Goal: Transaction & Acquisition: Purchase product/service

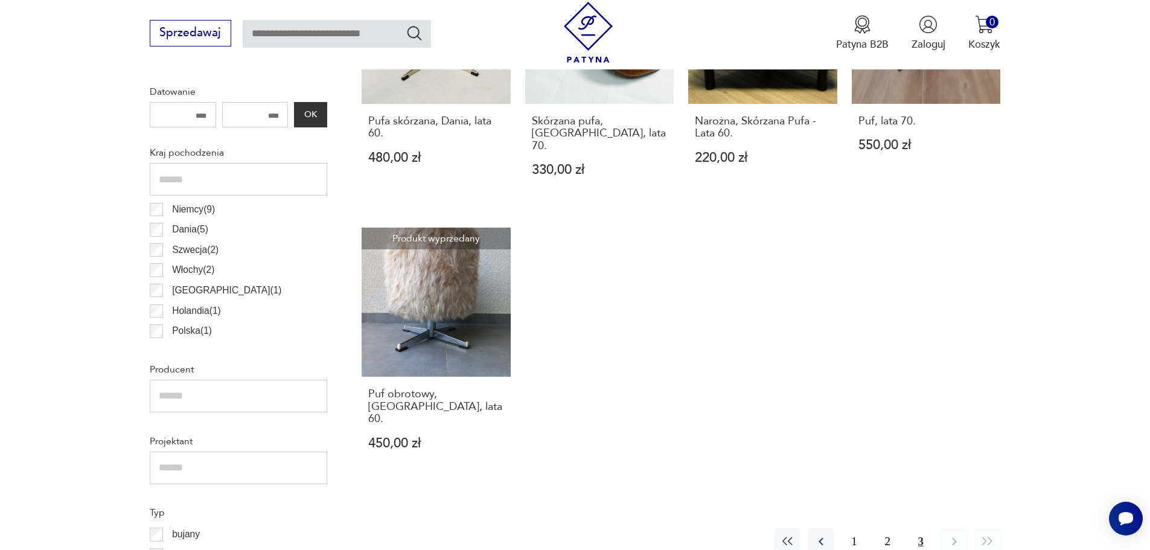
scroll to position [832, 0]
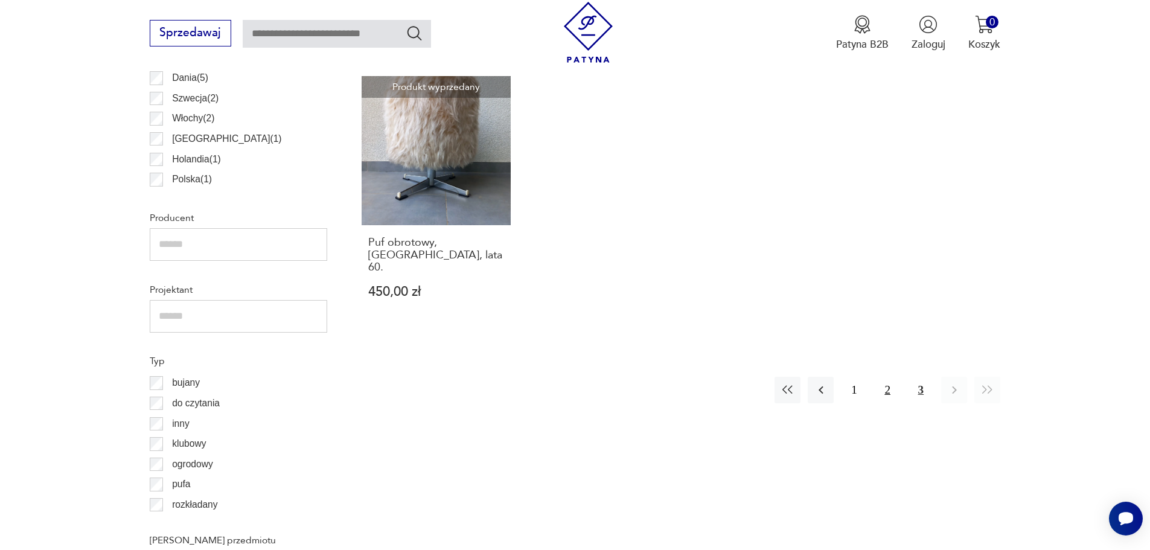
click at [881, 377] on button "2" at bounding box center [888, 390] width 26 height 26
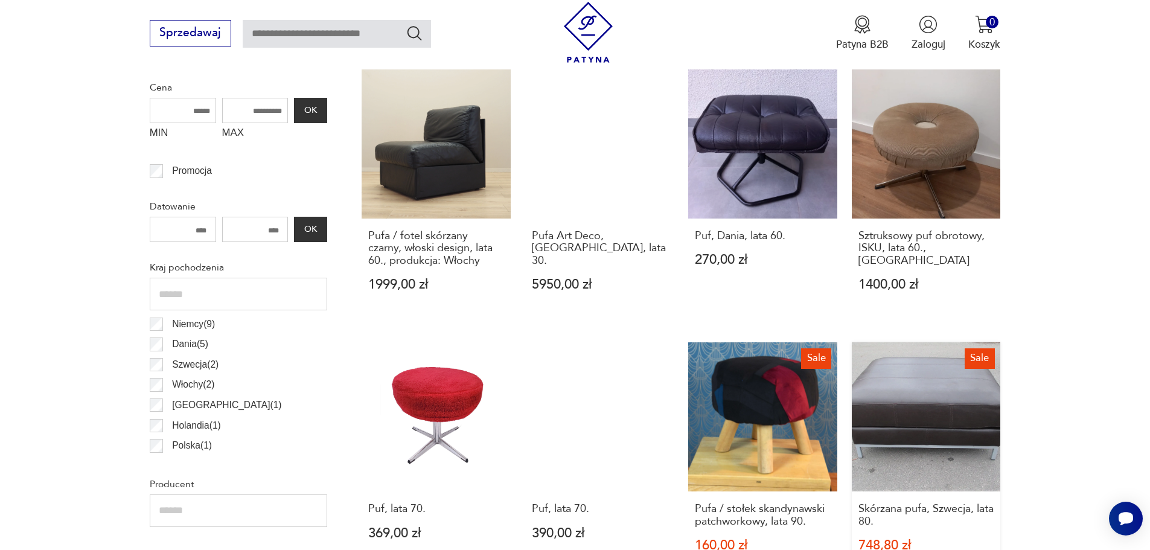
scroll to position [409, 0]
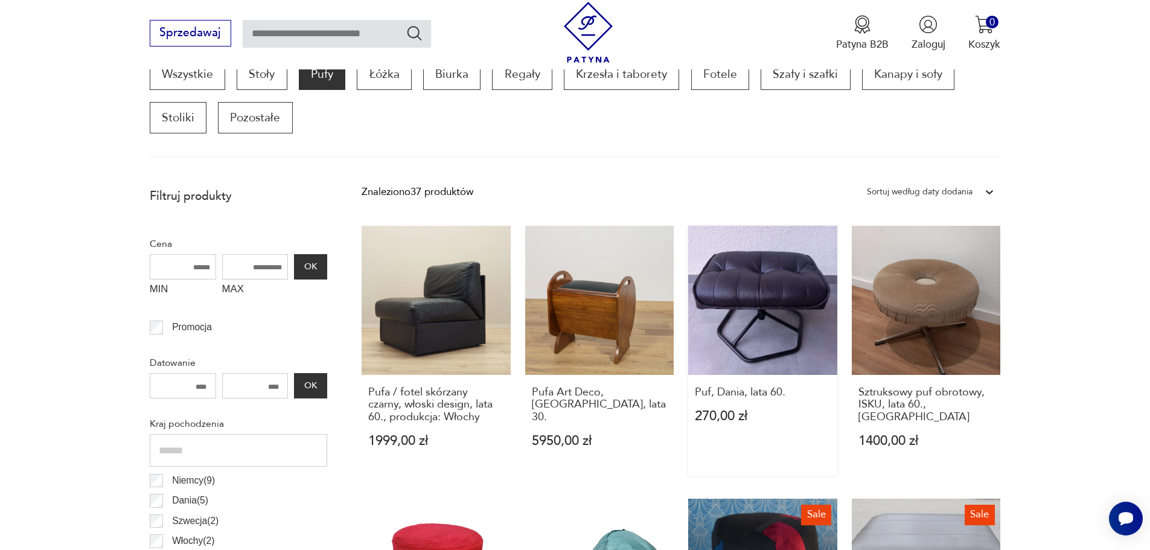
click at [821, 354] on link "Puf, Dania, lata 60. 270,00 zł" at bounding box center [762, 351] width 149 height 250
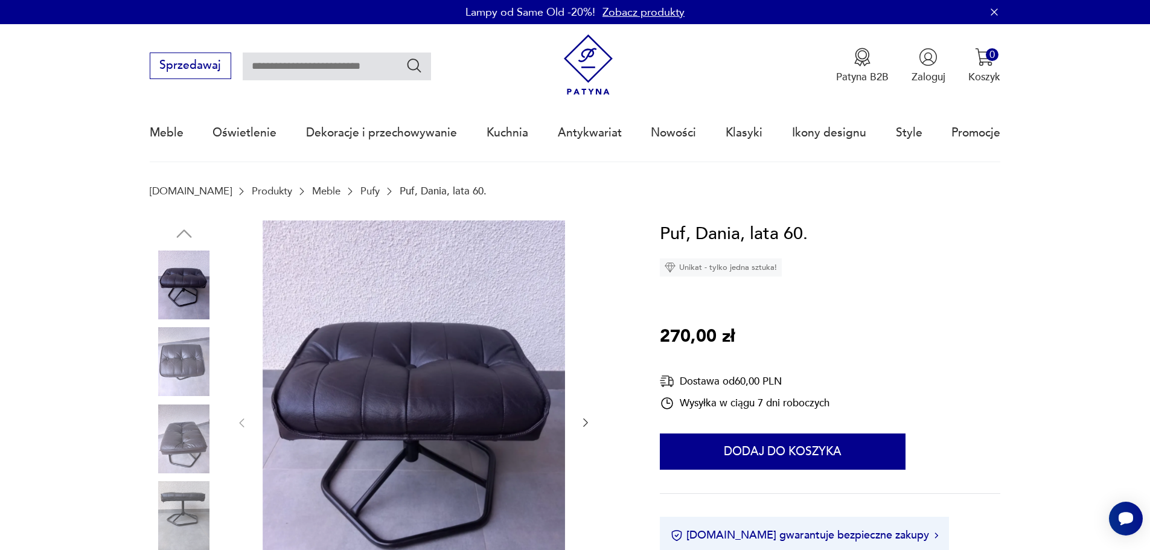
click at [200, 353] on img at bounding box center [184, 361] width 69 height 69
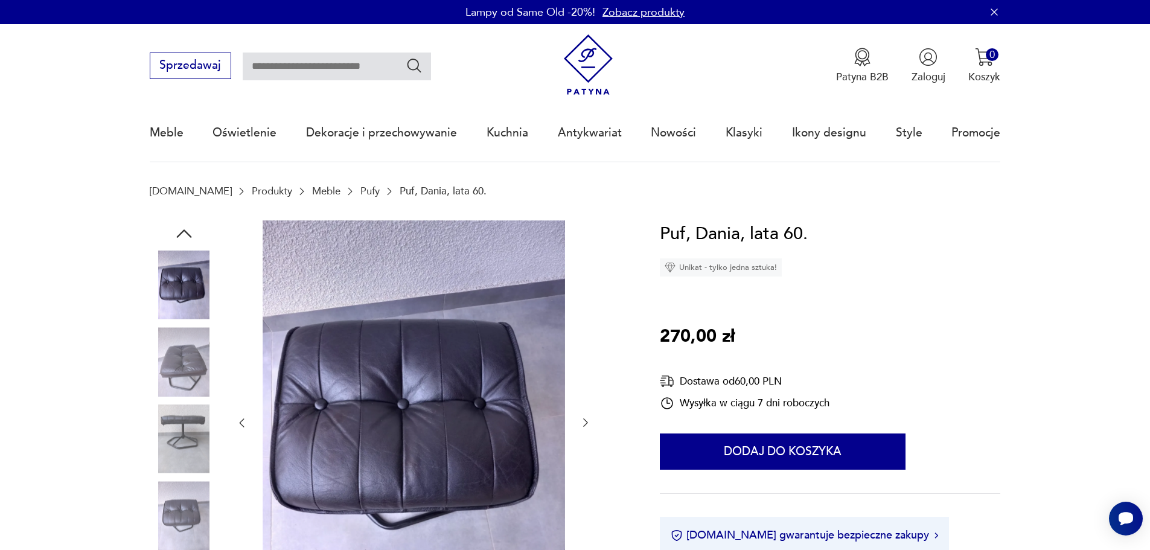
click at [185, 408] on img at bounding box center [184, 439] width 69 height 69
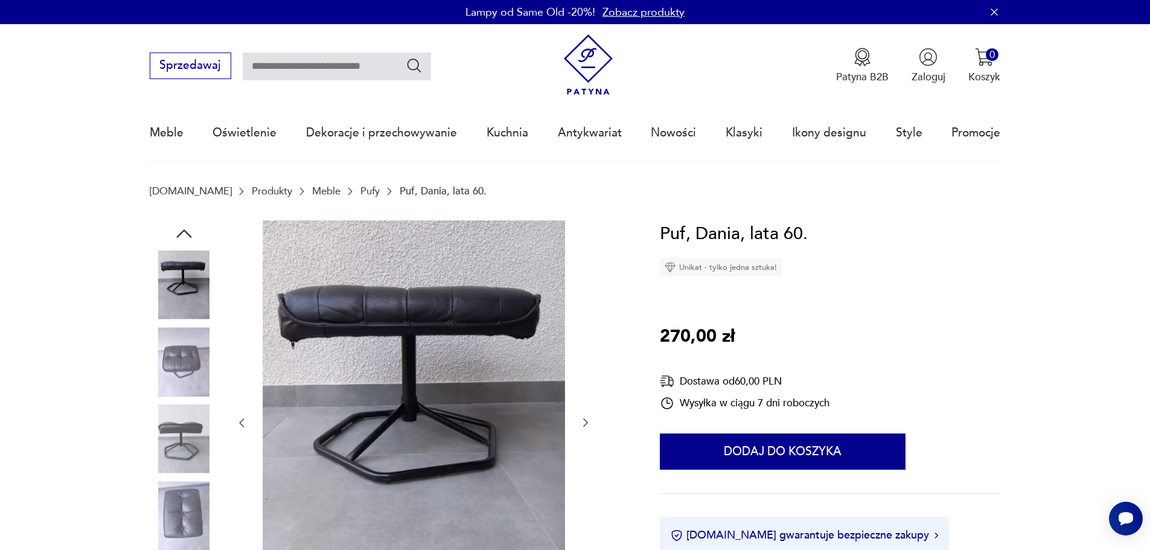
click at [184, 458] on img at bounding box center [184, 439] width 69 height 69
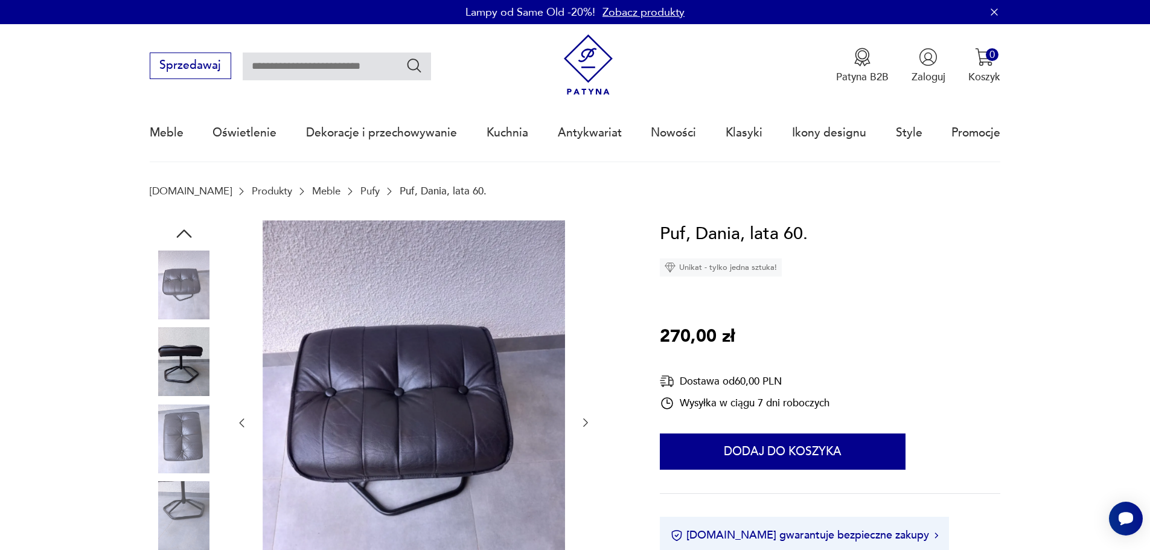
click at [183, 499] on img at bounding box center [184, 515] width 69 height 69
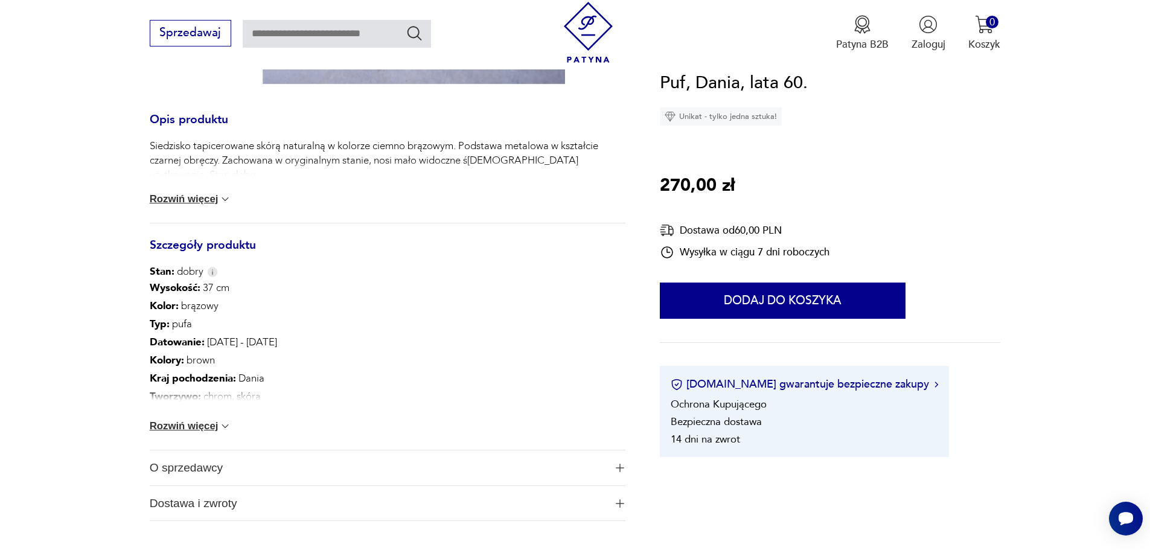
scroll to position [543, 0]
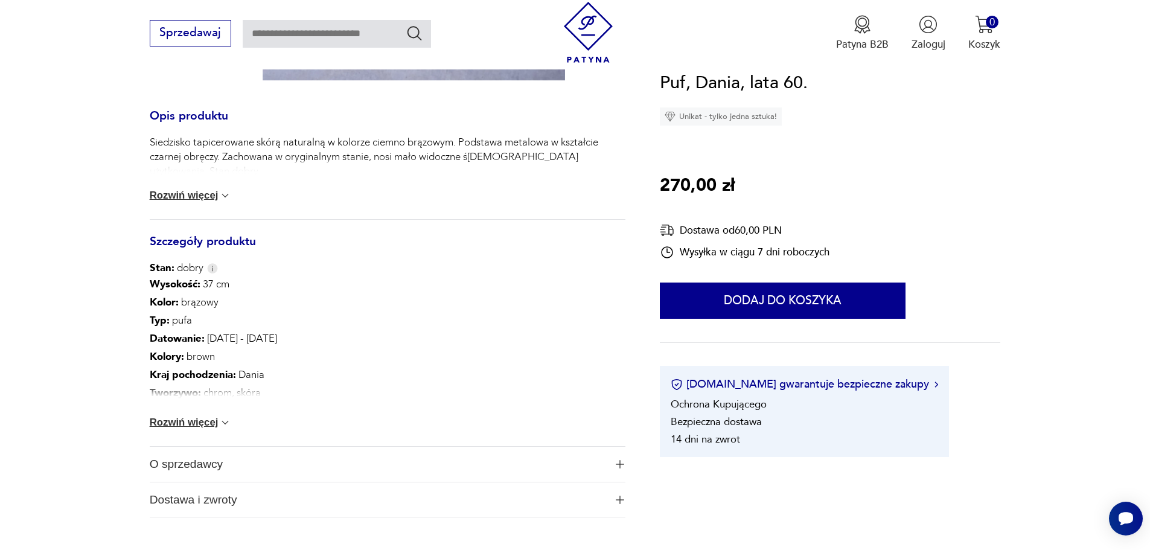
click at [192, 424] on button "Rozwiń więcej" at bounding box center [191, 423] width 82 height 12
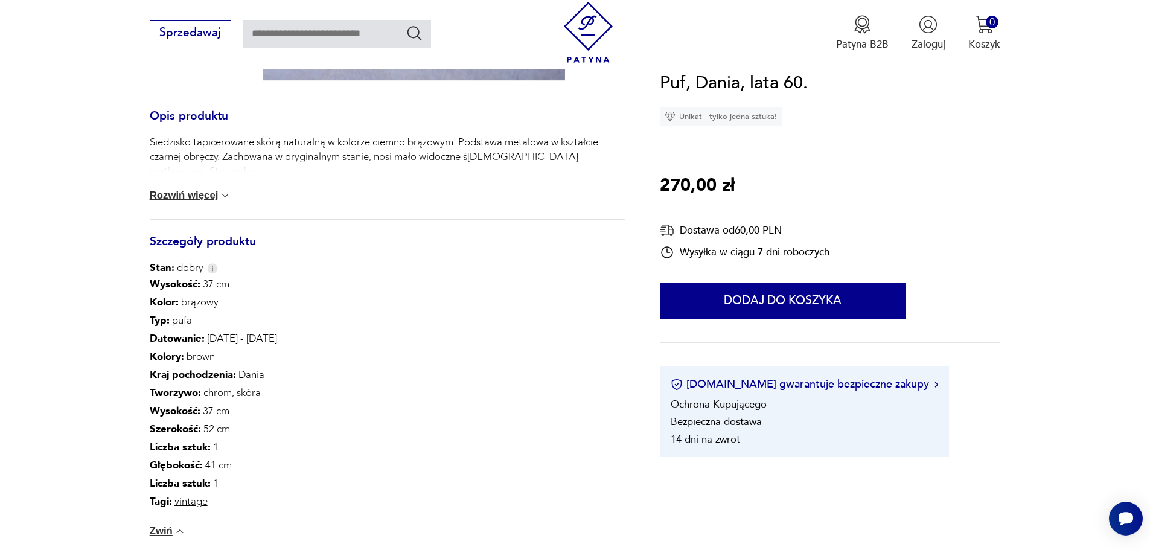
scroll to position [725, 0]
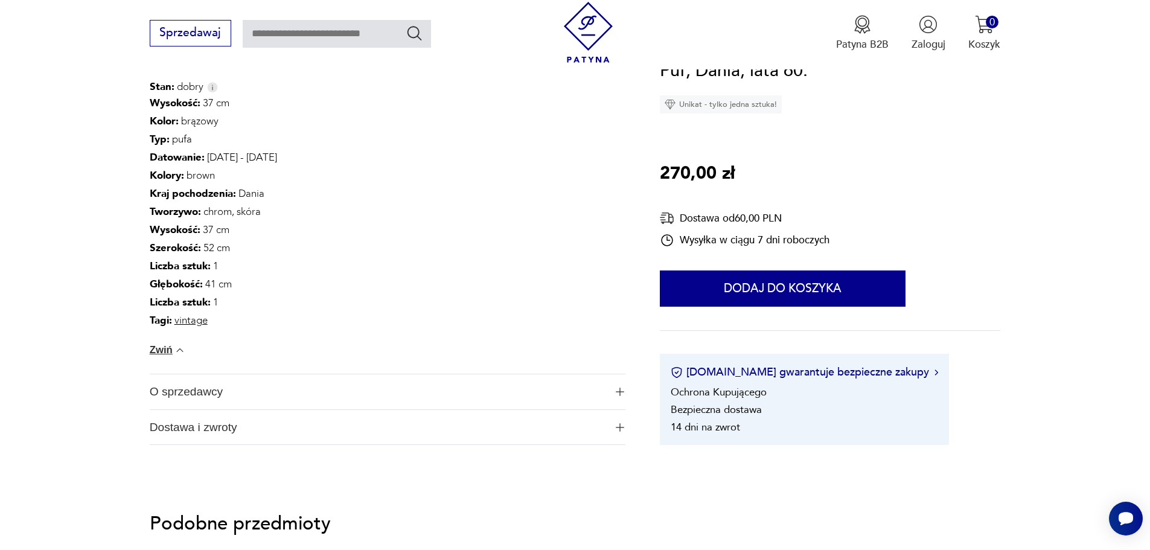
click at [292, 391] on span "O sprzedawcy" at bounding box center [378, 391] width 456 height 35
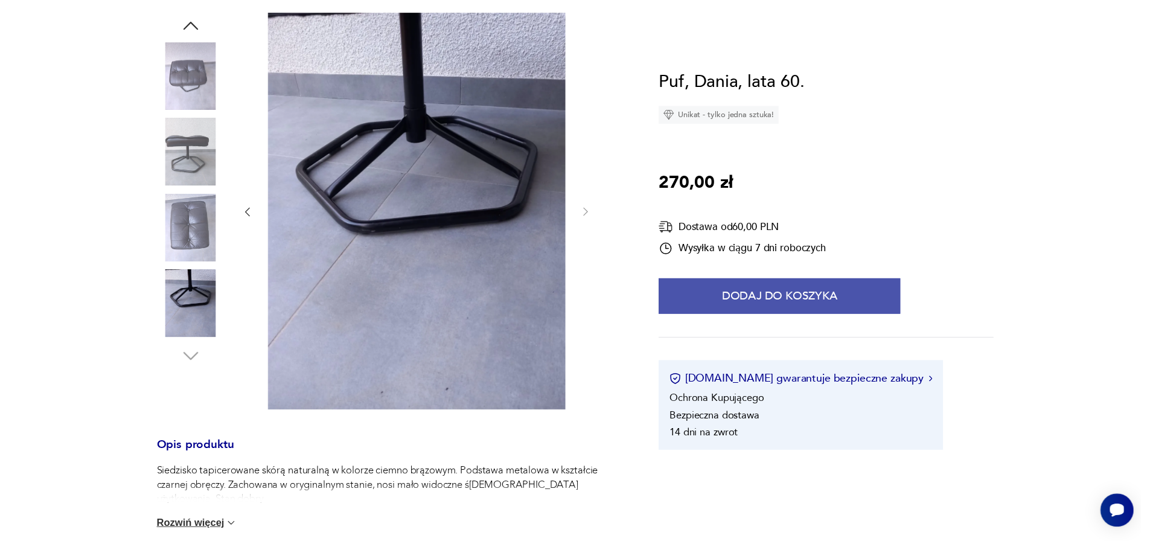
scroll to position [0, 0]
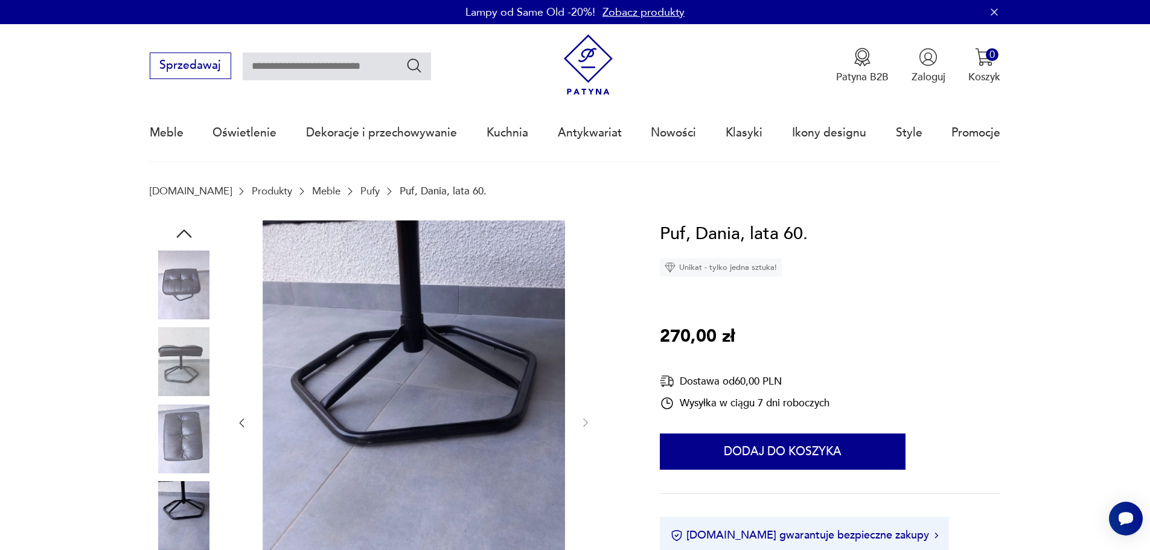
click at [180, 382] on img at bounding box center [184, 361] width 69 height 69
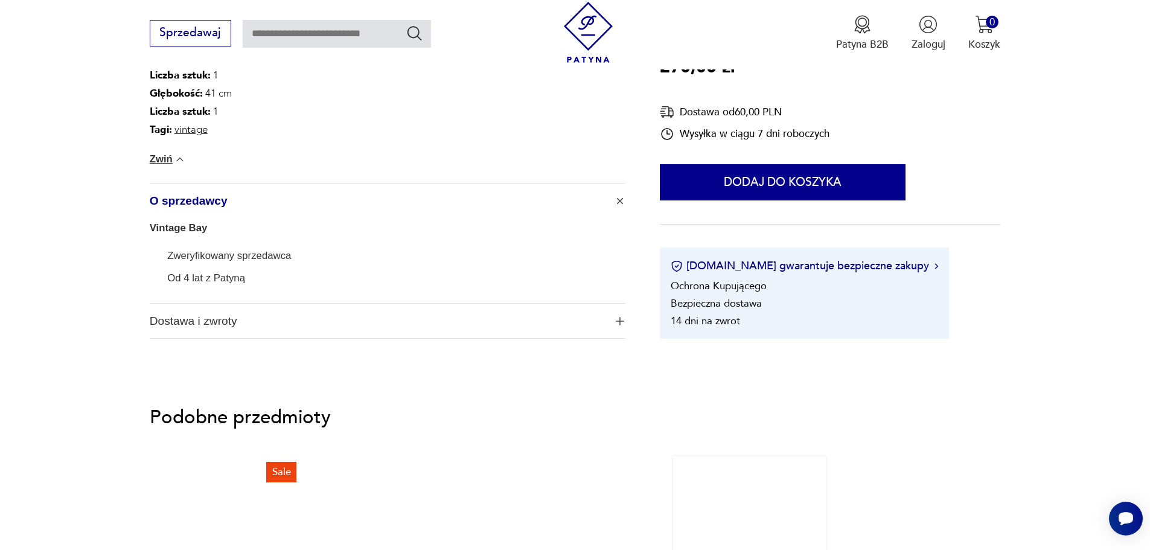
scroll to position [906, 0]
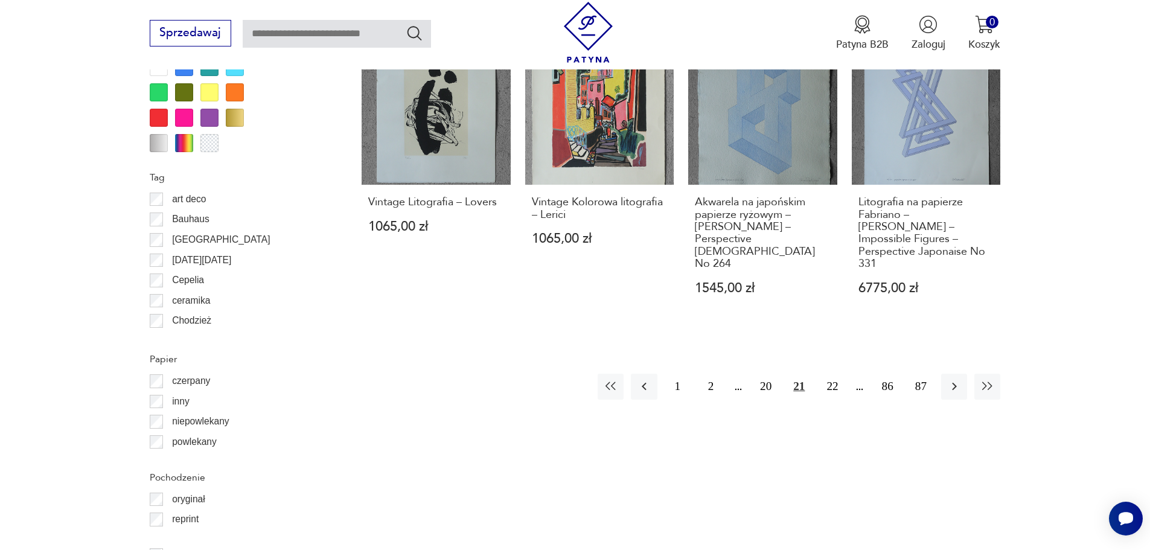
scroll to position [1385, 0]
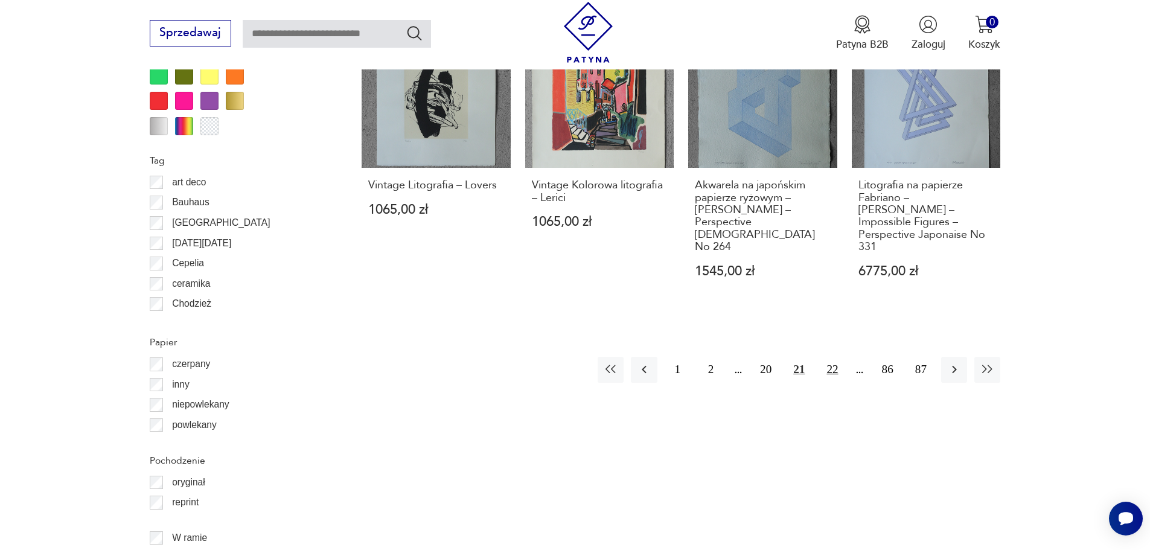
click at [830, 357] on button "22" at bounding box center [832, 370] width 26 height 26
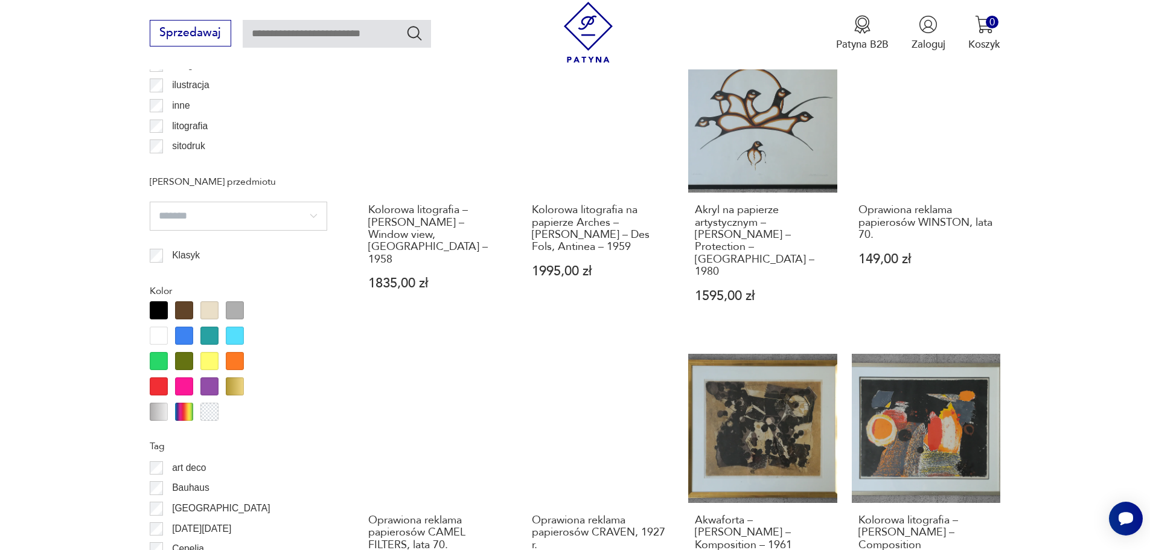
scroll to position [1325, 0]
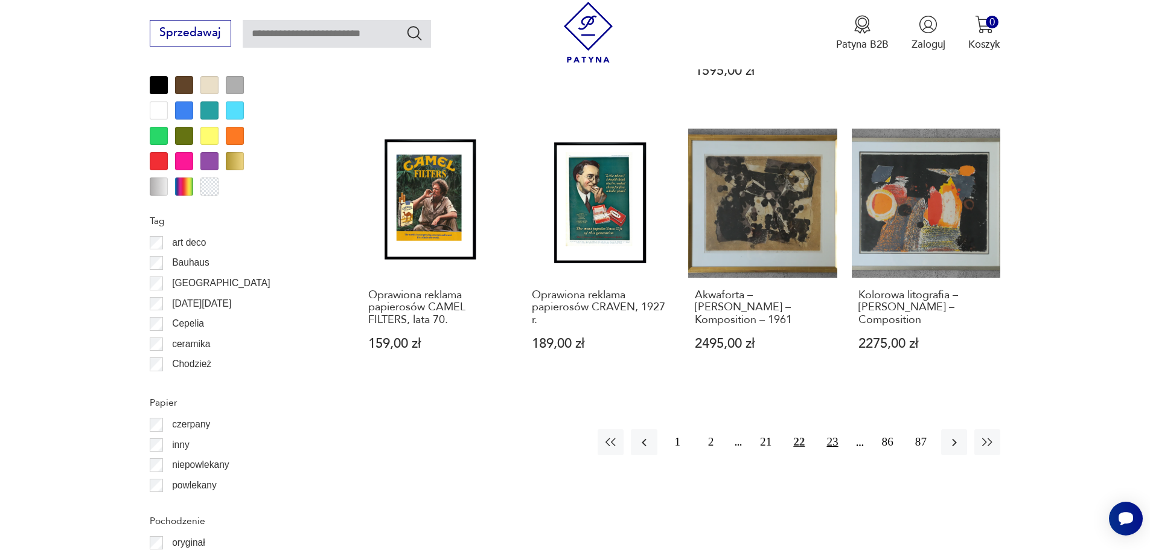
click at [836, 433] on button "23" at bounding box center [832, 442] width 26 height 26
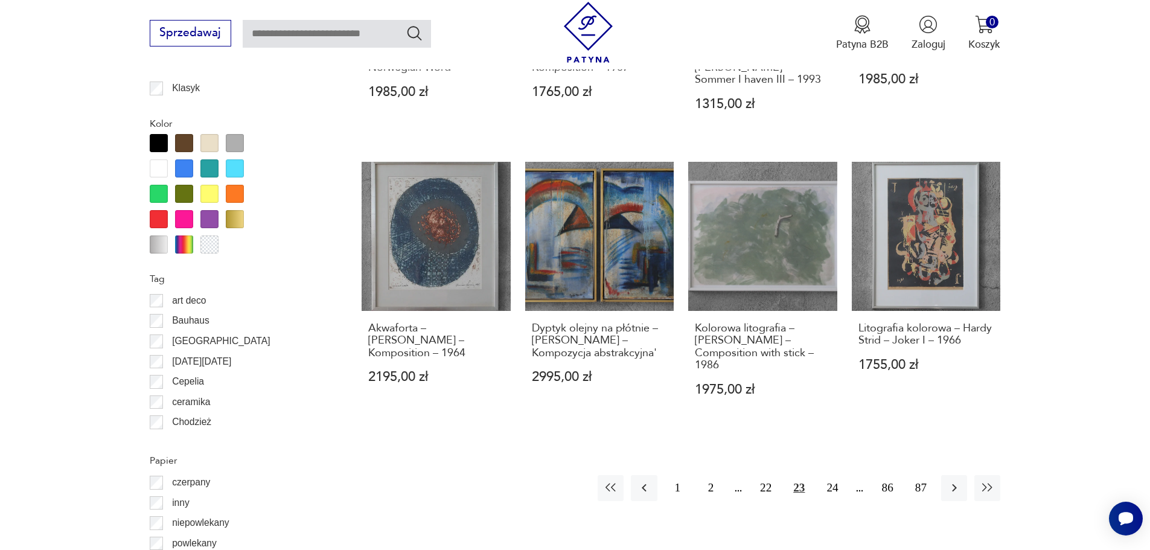
scroll to position [1445, 0]
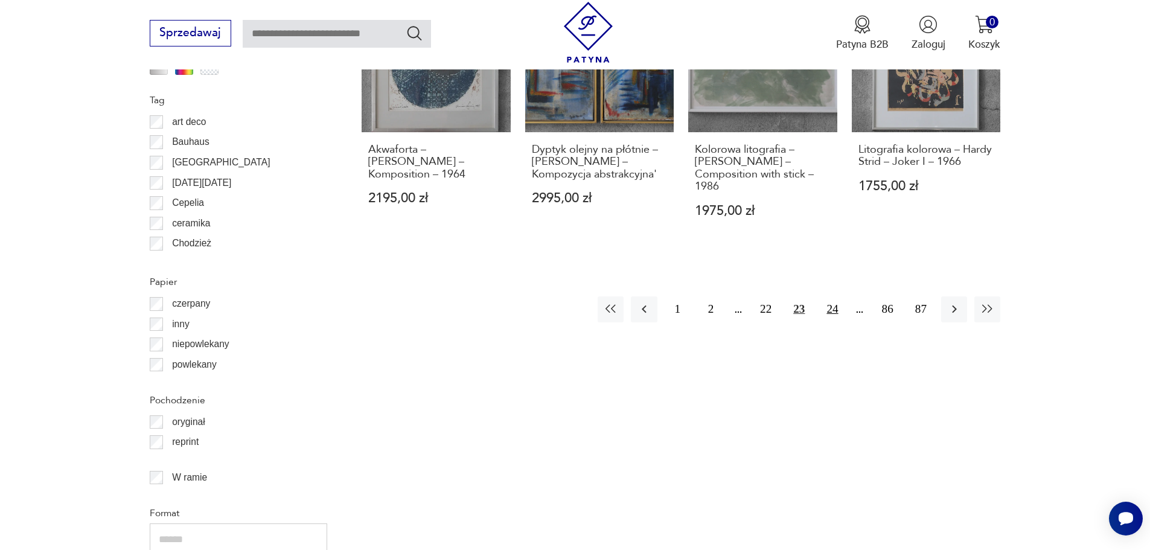
click at [831, 298] on button "24" at bounding box center [832, 309] width 26 height 26
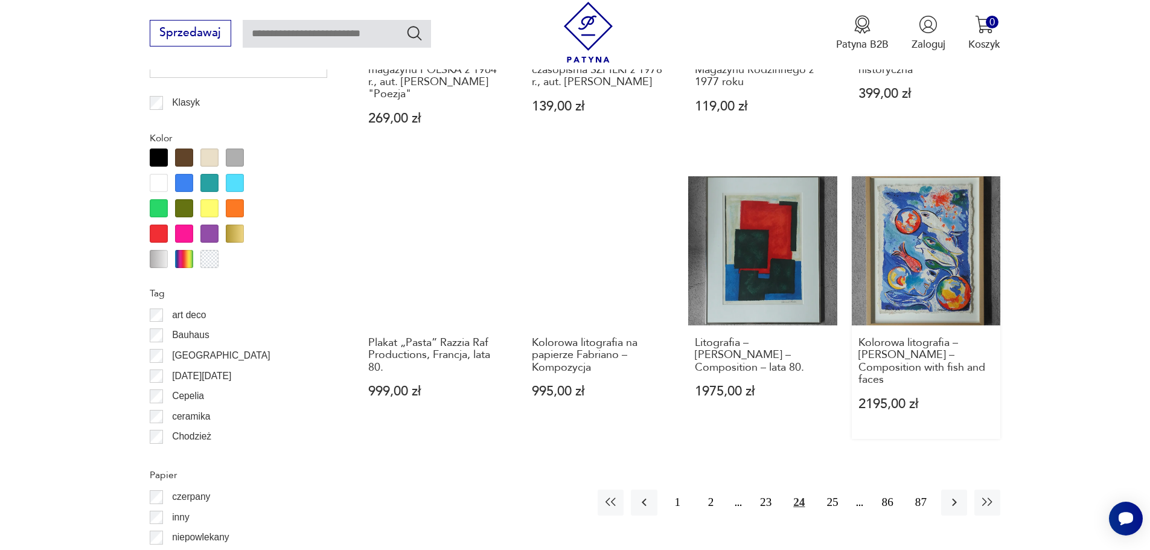
scroll to position [1325, 0]
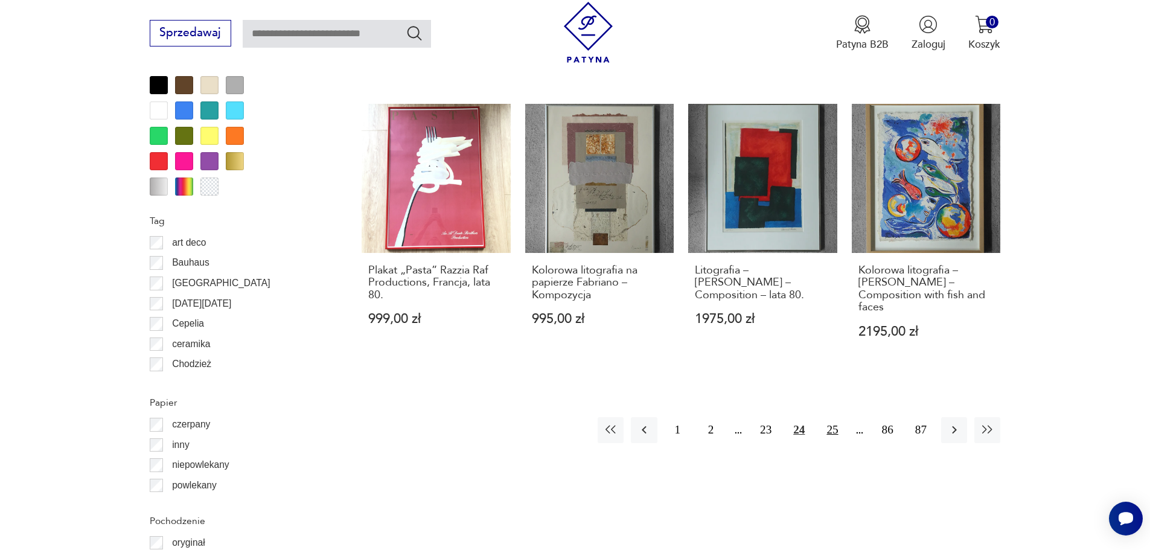
click at [829, 419] on button "25" at bounding box center [832, 430] width 26 height 26
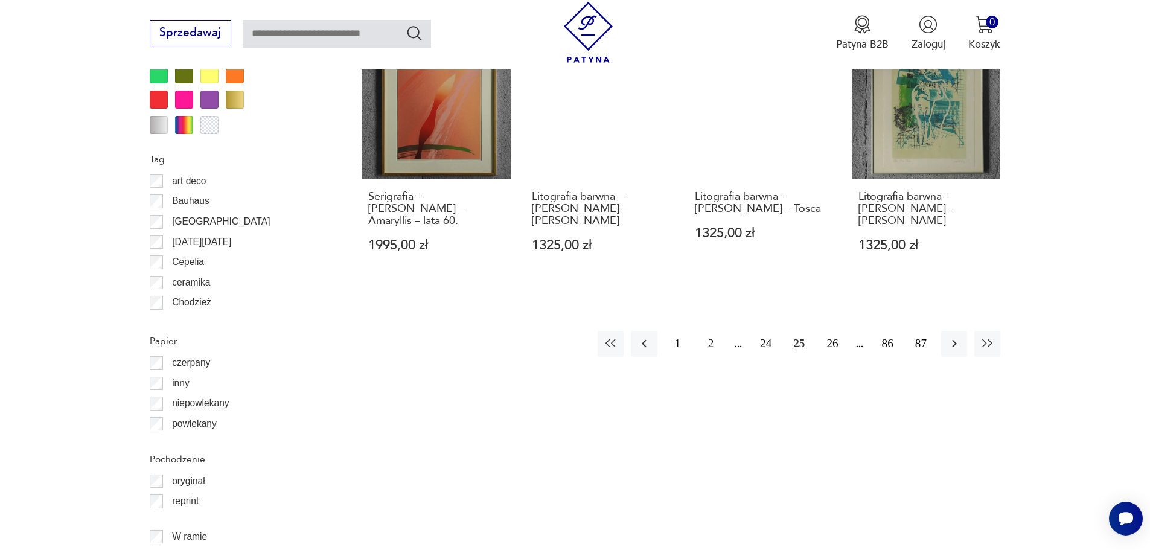
scroll to position [1385, 0]
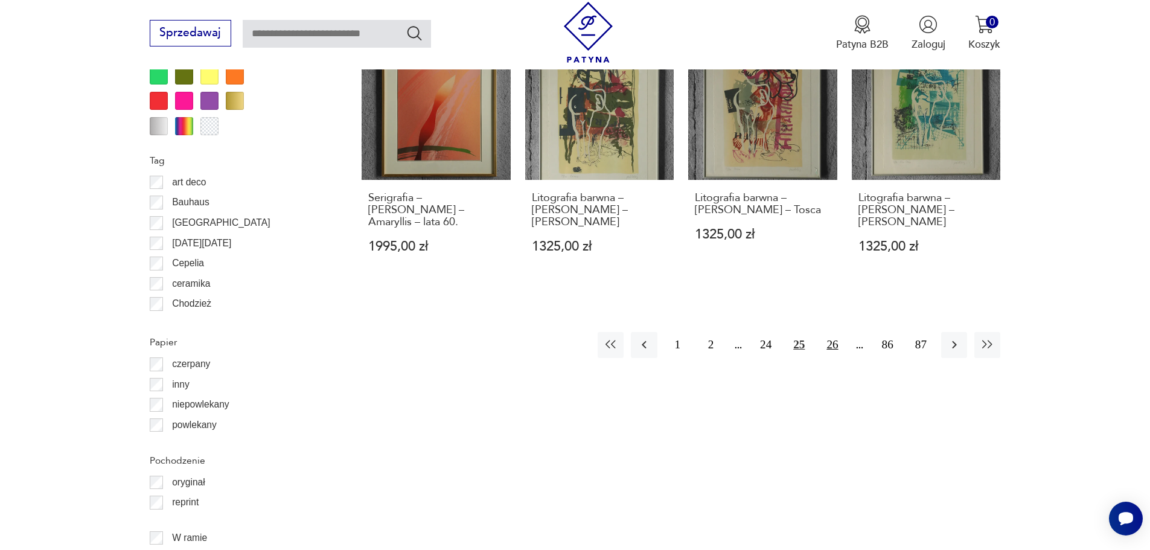
click at [839, 336] on button "26" at bounding box center [832, 345] width 26 height 26
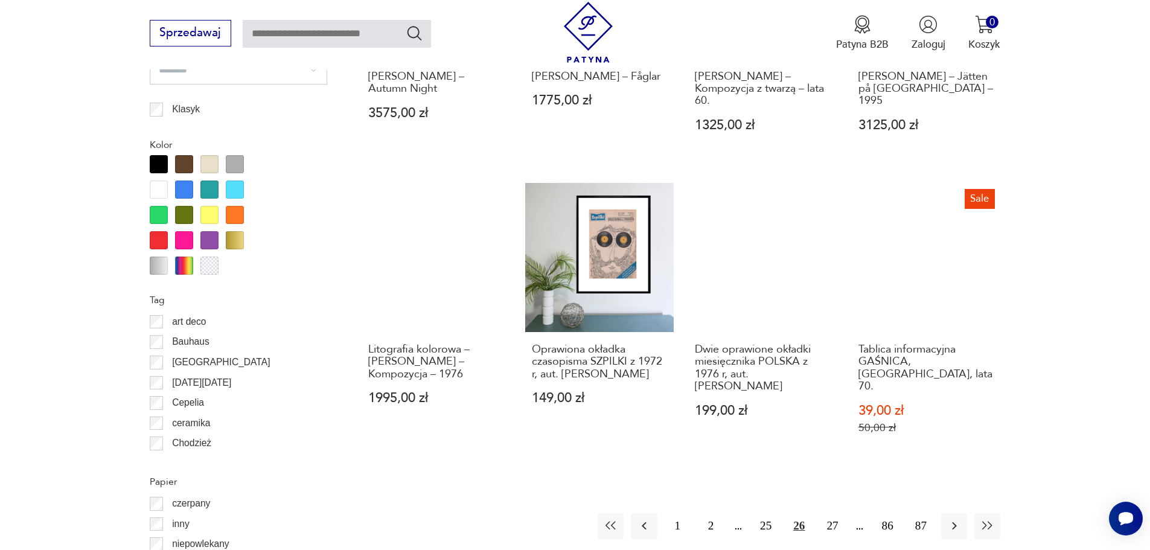
scroll to position [1325, 0]
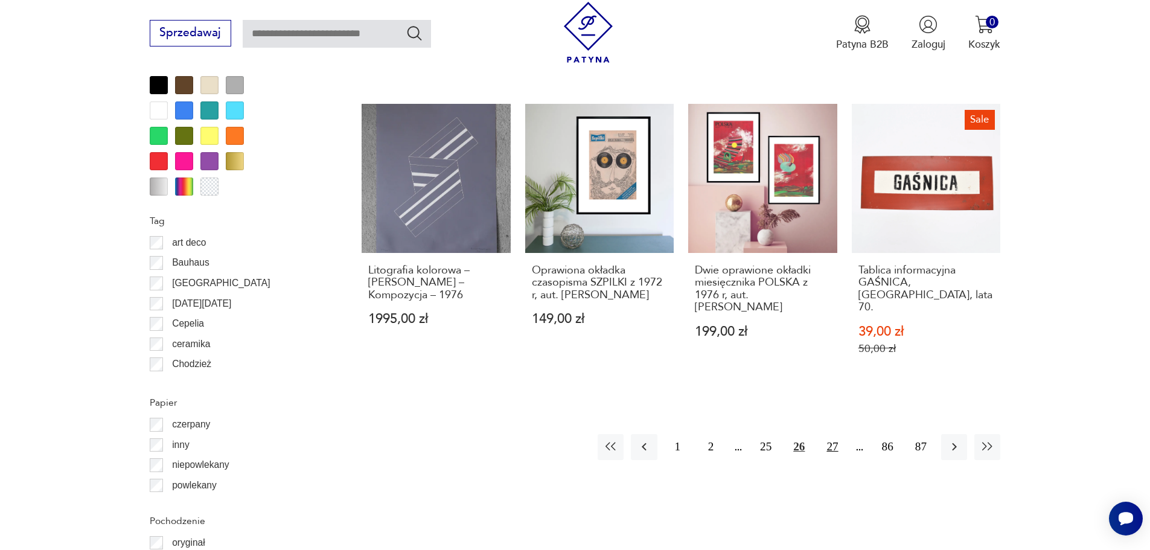
click at [833, 434] on button "27" at bounding box center [832, 447] width 26 height 26
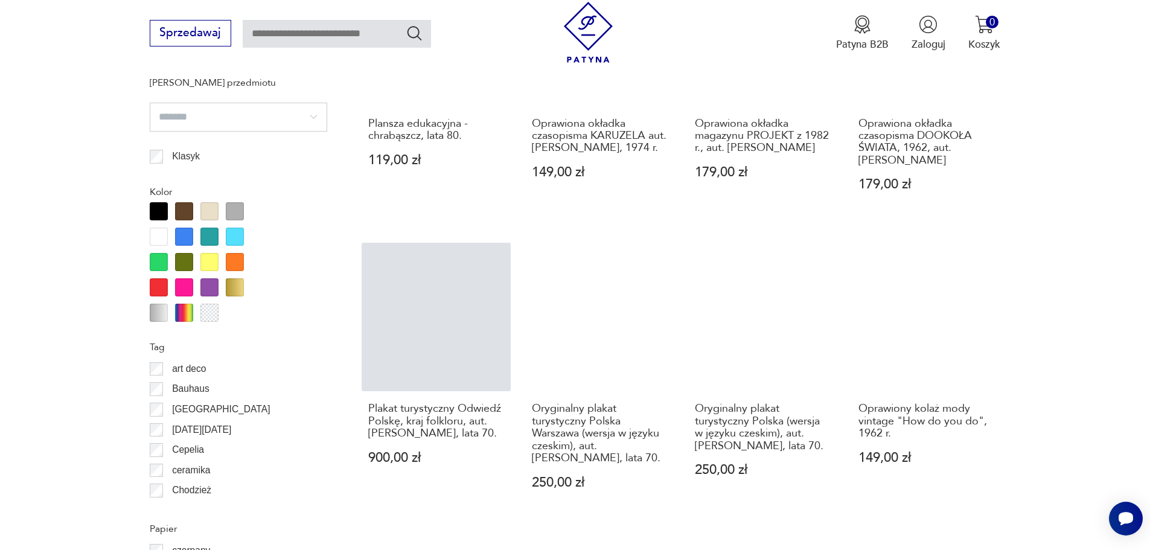
scroll to position [1264, 0]
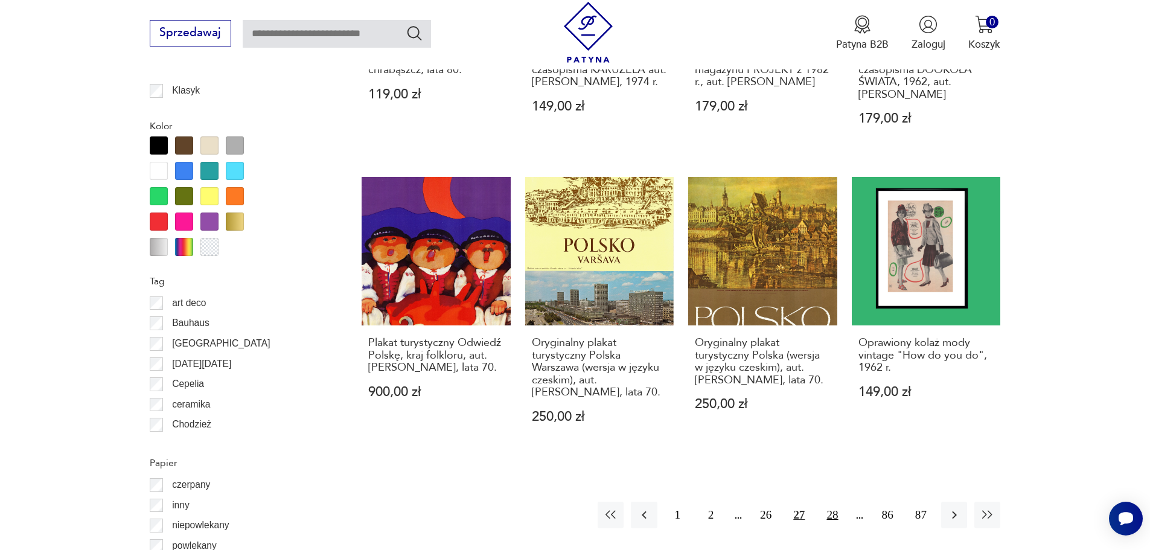
click at [833, 510] on button "28" at bounding box center [832, 515] width 26 height 26
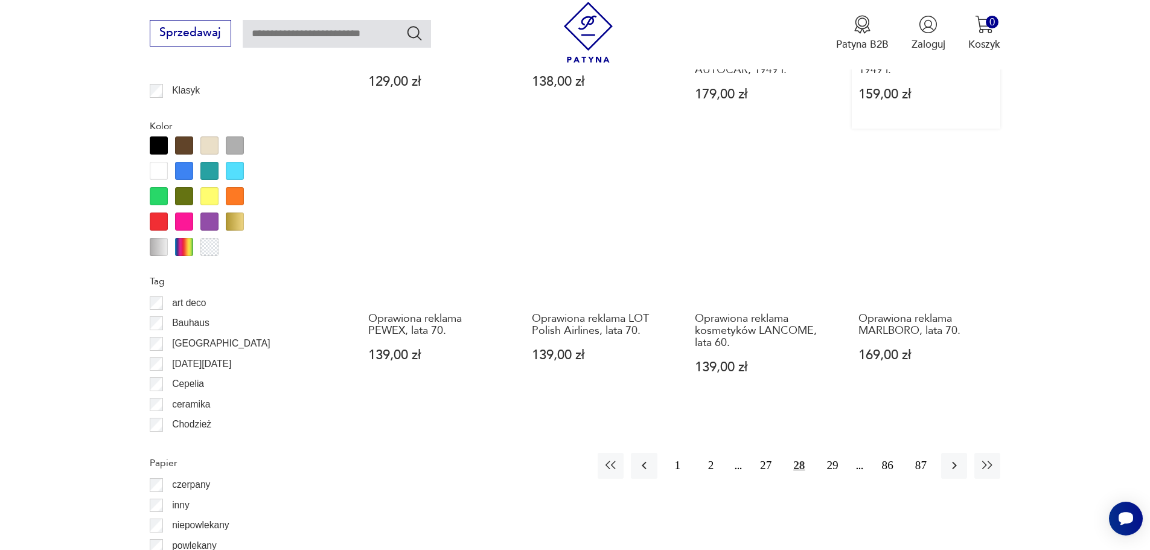
scroll to position [1325, 0]
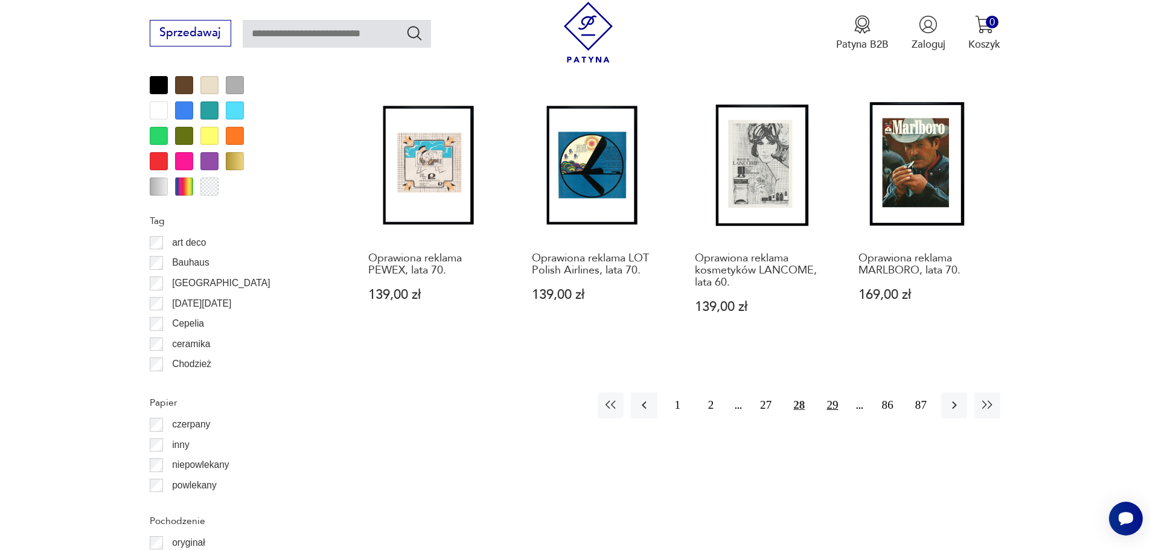
click at [840, 411] on button "29" at bounding box center [832, 405] width 26 height 26
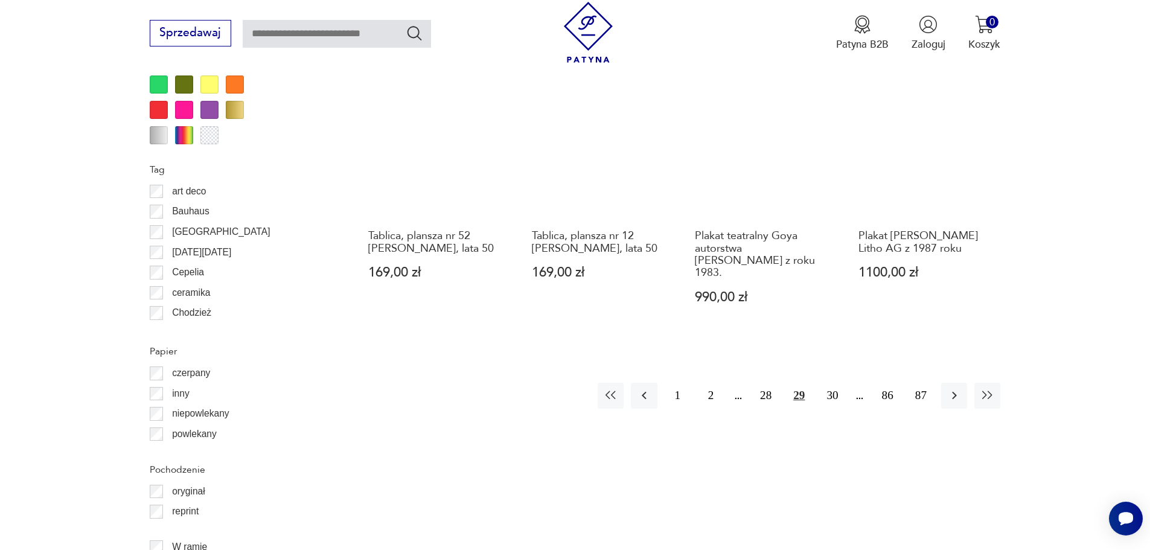
scroll to position [1385, 0]
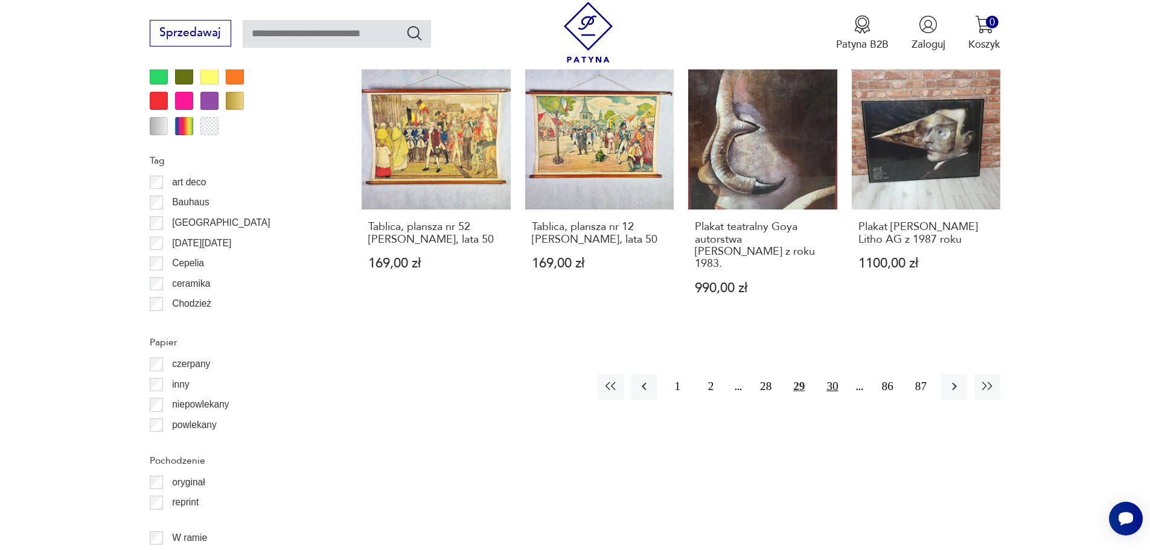
click at [836, 374] on button "30" at bounding box center [832, 387] width 26 height 26
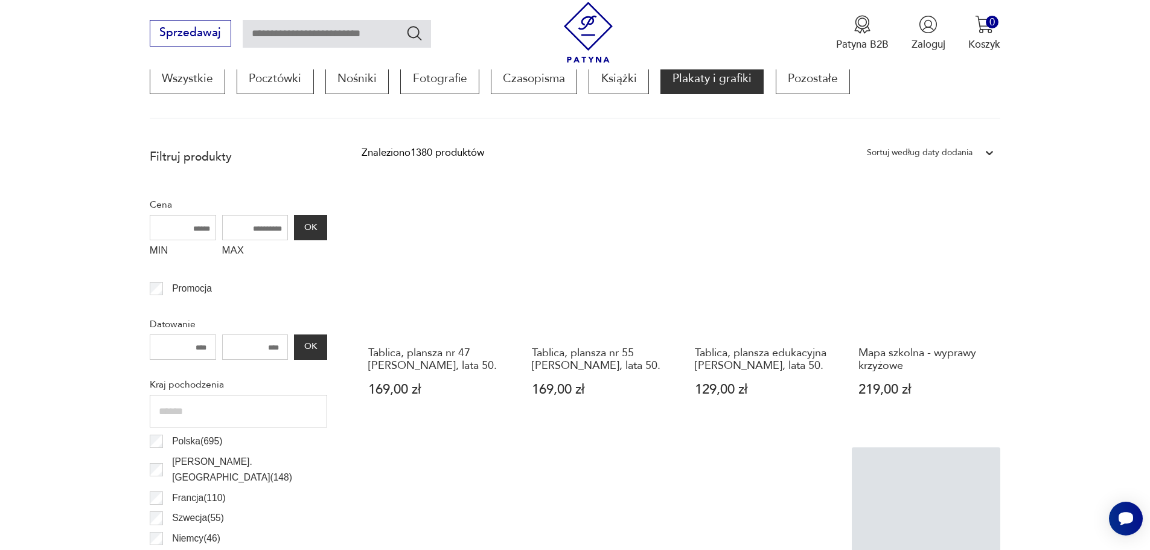
scroll to position [419, 0]
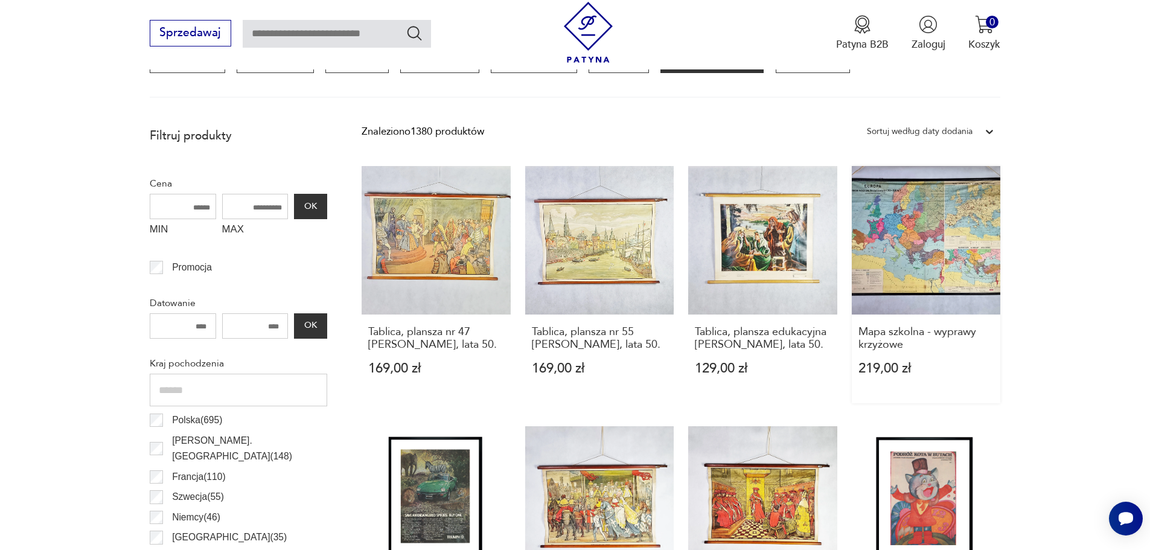
click at [906, 261] on link "Mapa szkolna - wyprawy krzyżowe 219,00 zł" at bounding box center [926, 285] width 149 height 238
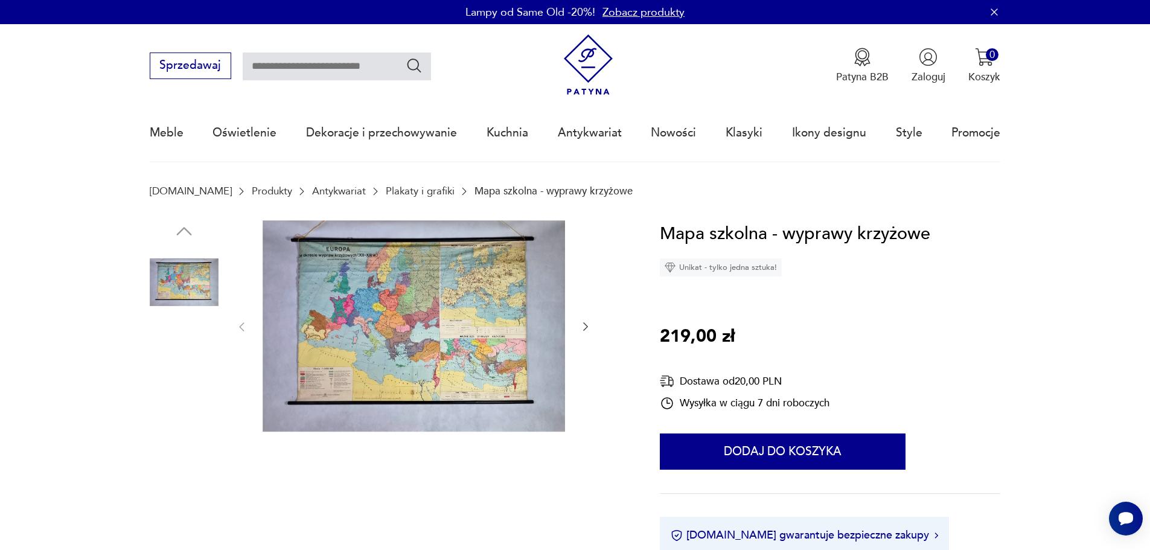
click at [425, 310] on img at bounding box center [414, 325] width 302 height 211
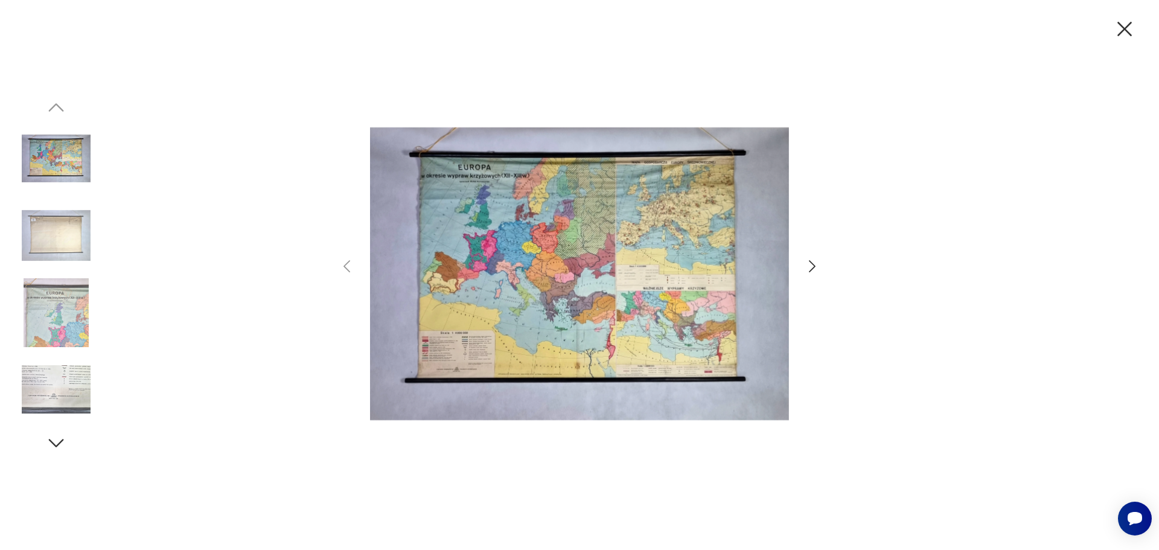
click at [62, 338] on img at bounding box center [56, 312] width 69 height 69
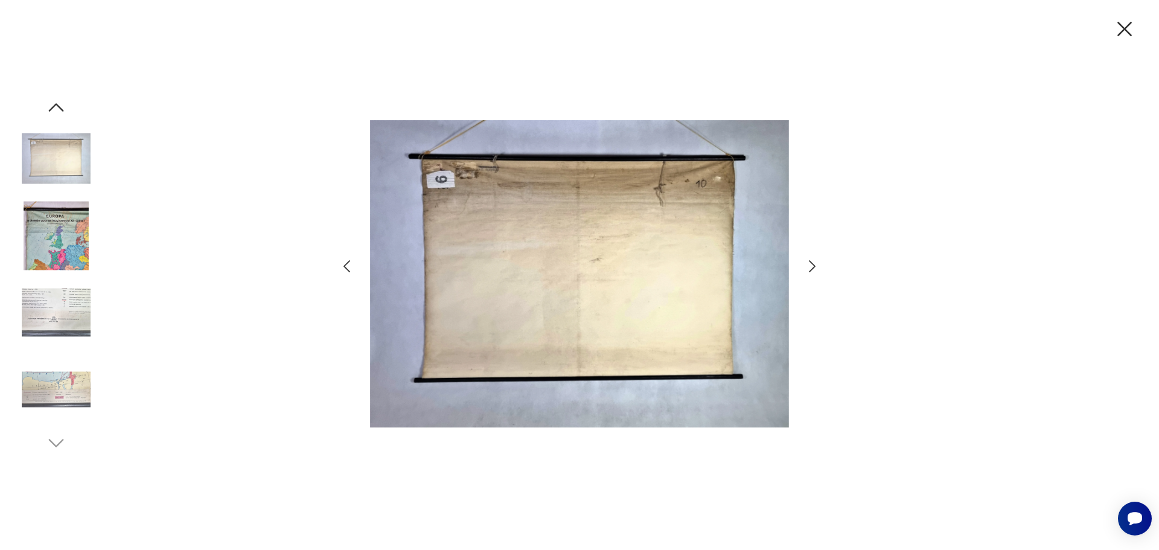
click at [24, 226] on img at bounding box center [56, 235] width 69 height 69
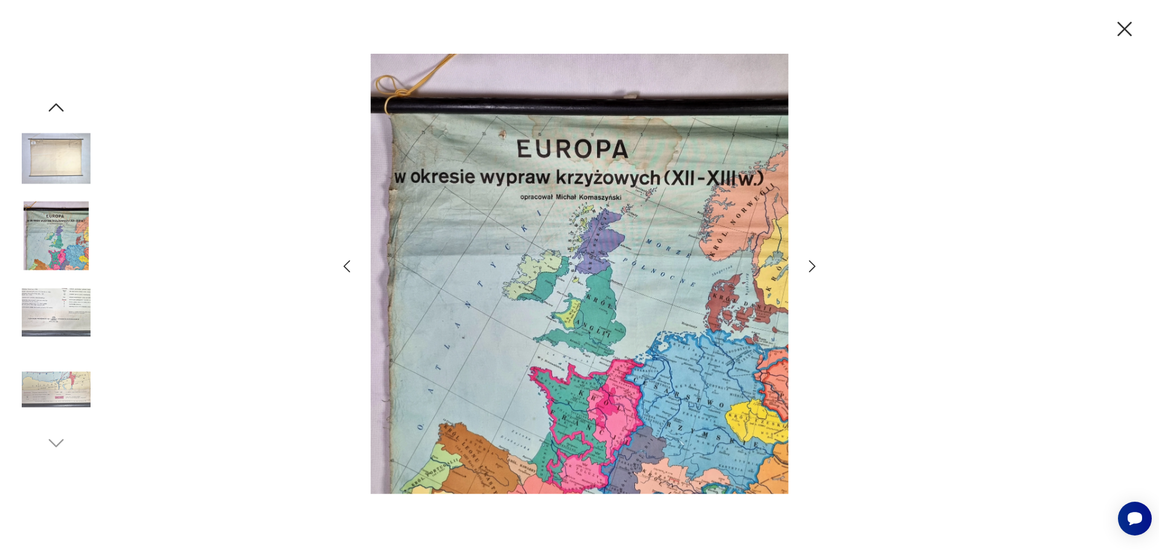
click at [53, 380] on img at bounding box center [56, 389] width 69 height 69
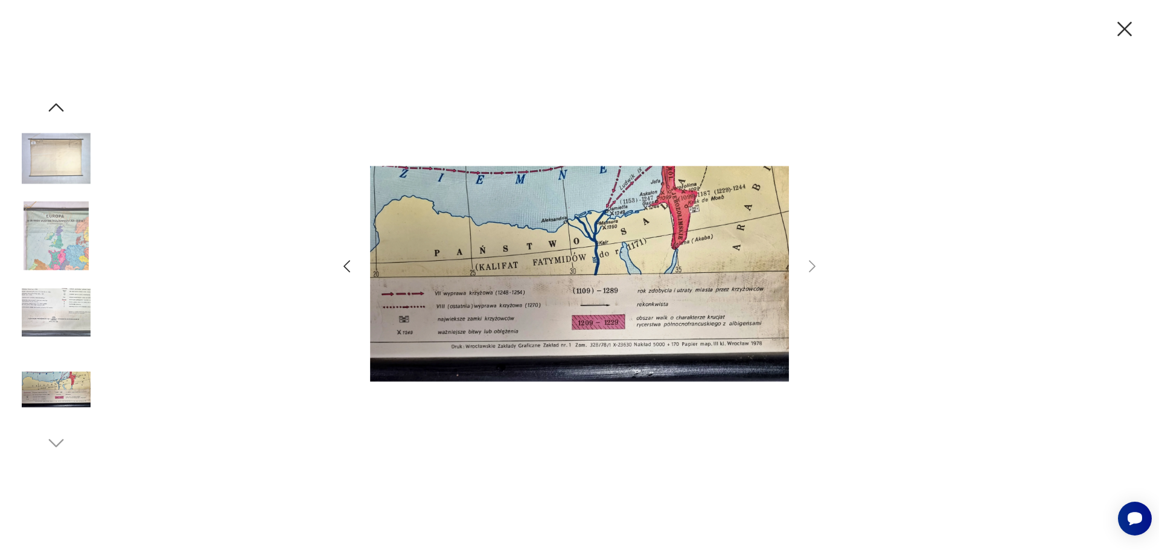
click at [44, 298] on img at bounding box center [56, 312] width 69 height 69
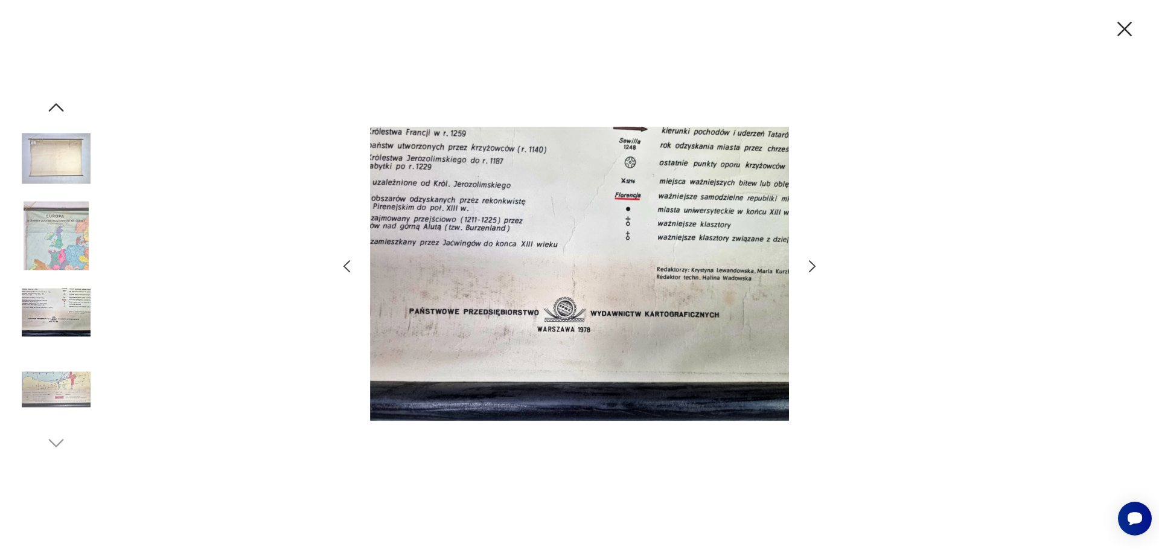
click at [58, 260] on img at bounding box center [56, 235] width 69 height 69
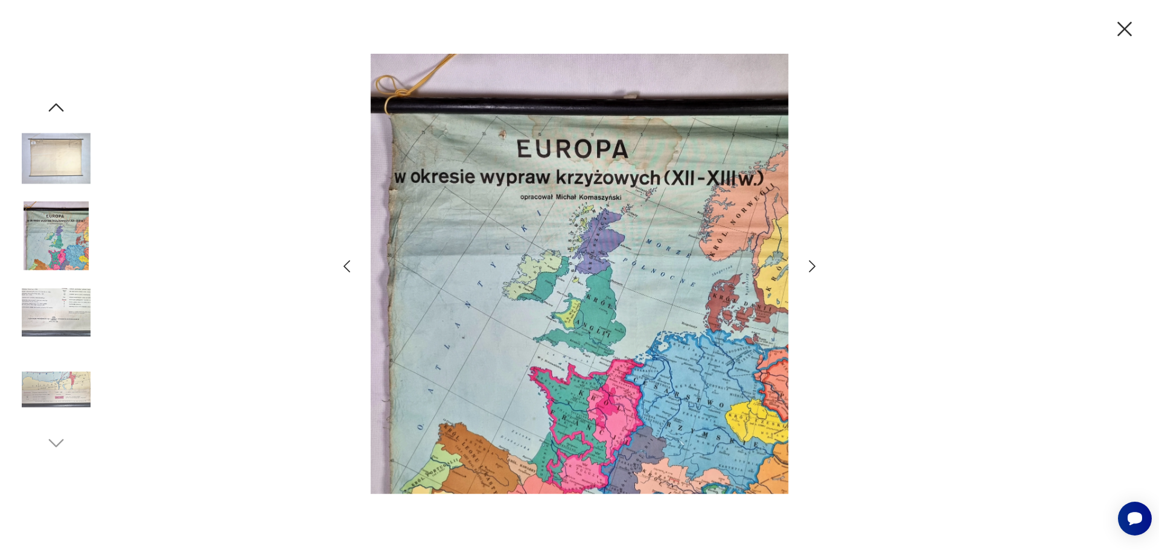
click at [465, 345] on img at bounding box center [579, 274] width 419 height 440
click at [58, 240] on img at bounding box center [56, 235] width 69 height 69
click at [66, 178] on img at bounding box center [56, 158] width 69 height 69
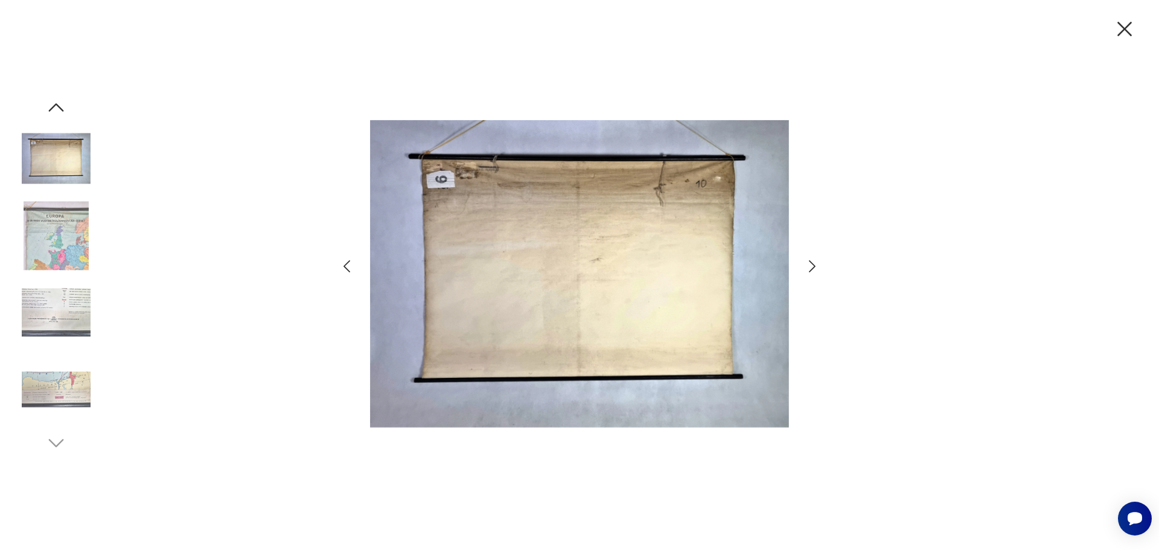
click at [57, 106] on icon "button" at bounding box center [56, 107] width 15 height 8
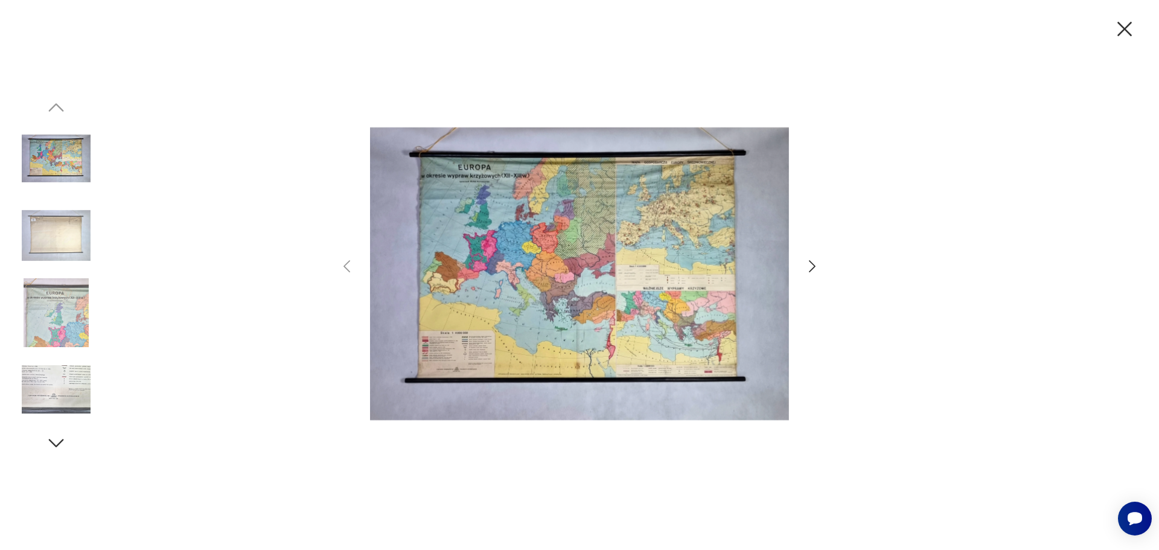
click at [57, 139] on img at bounding box center [56, 158] width 69 height 69
click at [632, 278] on img at bounding box center [579, 274] width 419 height 440
